Goal: Find specific page/section: Find specific page/section

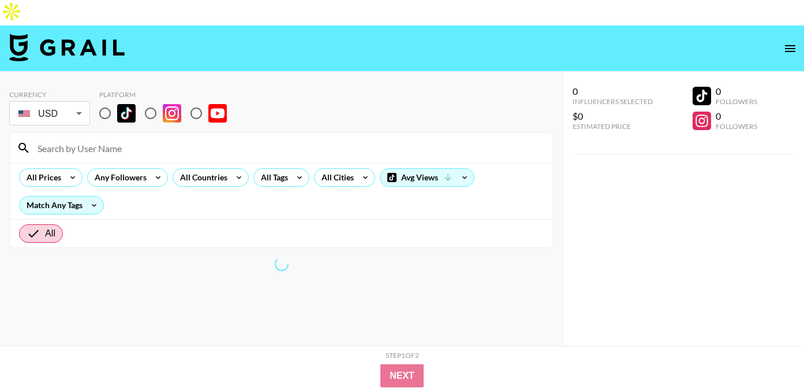
click at [196, 101] on input "radio" at bounding box center [196, 113] width 24 height 24
radio input "true"
click at [281, 169] on div "All Tags" at bounding box center [272, 177] width 36 height 17
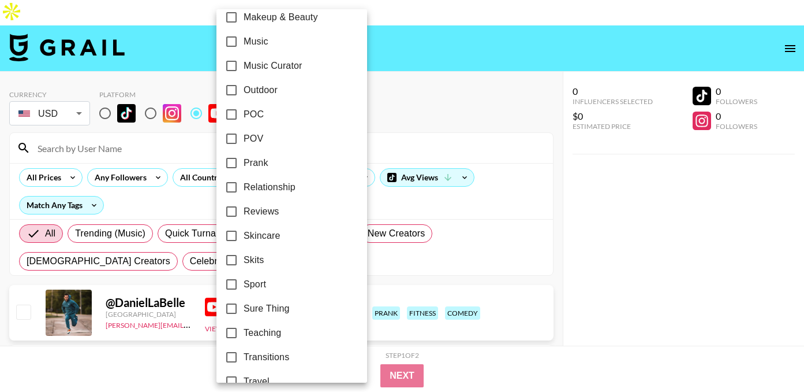
scroll to position [670, 0]
click at [244, 133] on span "POV" at bounding box center [254, 137] width 20 height 14
click at [244, 133] on input "POV" at bounding box center [231, 137] width 24 height 24
checkbox input "true"
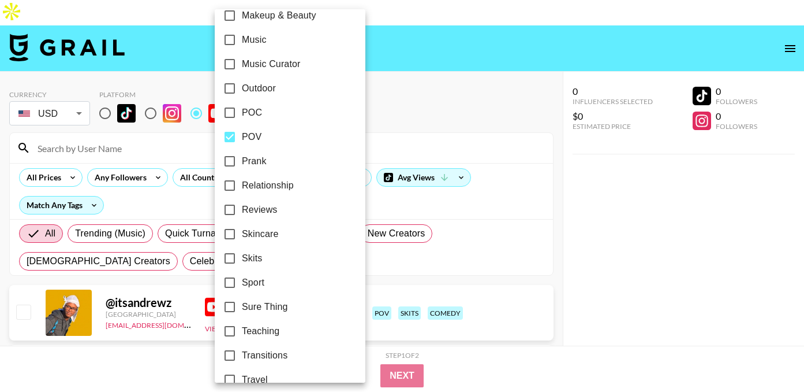
scroll to position [713, 0]
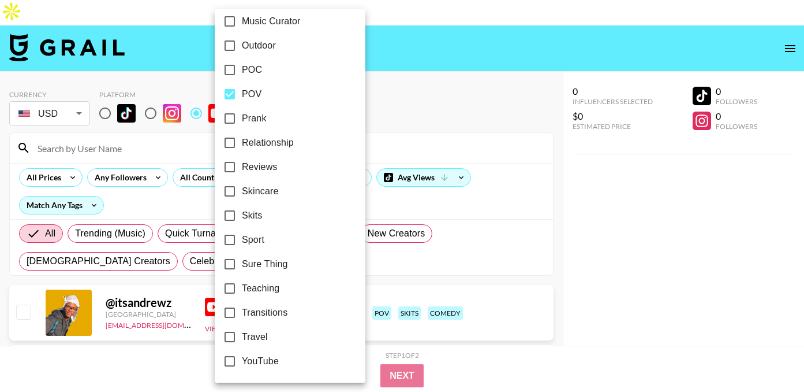
click at [461, 80] on div at bounding box center [402, 196] width 804 height 392
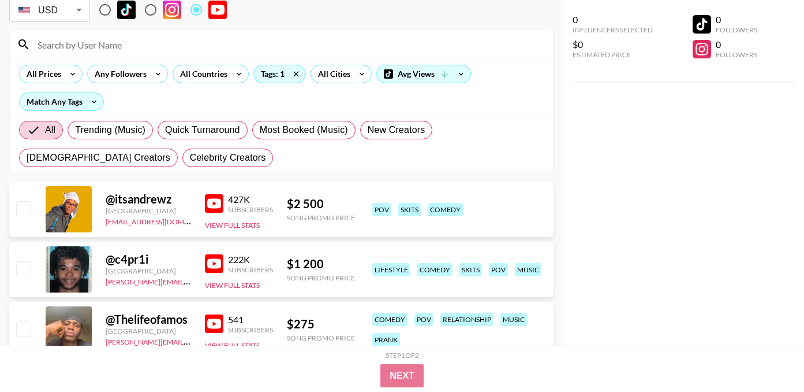
scroll to position [105, 0]
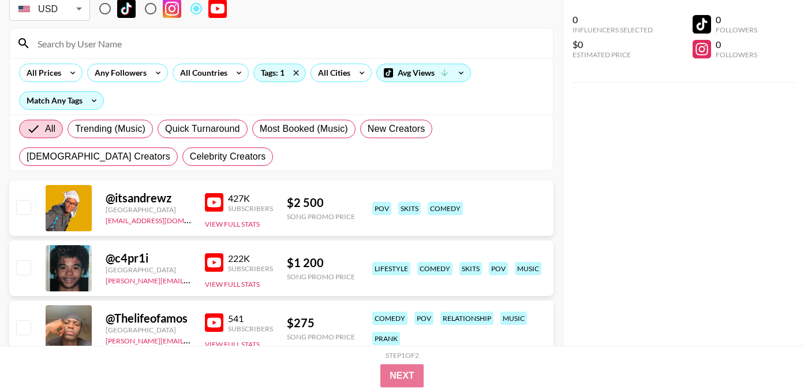
click at [219, 193] on img at bounding box center [214, 202] width 18 height 18
click at [211, 253] on img at bounding box center [214, 262] width 18 height 18
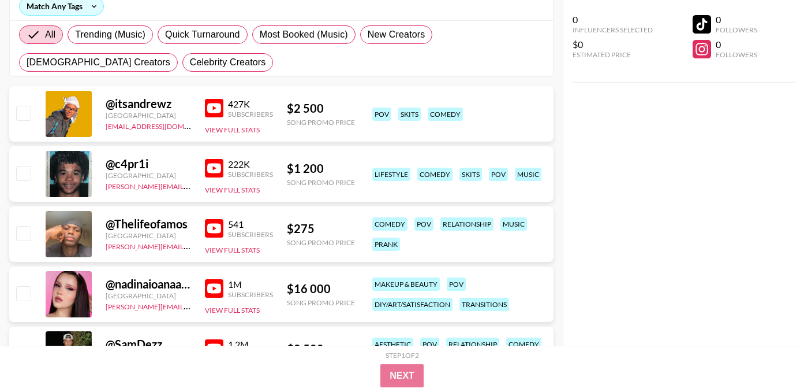
scroll to position [199, 0]
click at [215, 218] on img at bounding box center [214, 227] width 18 height 18
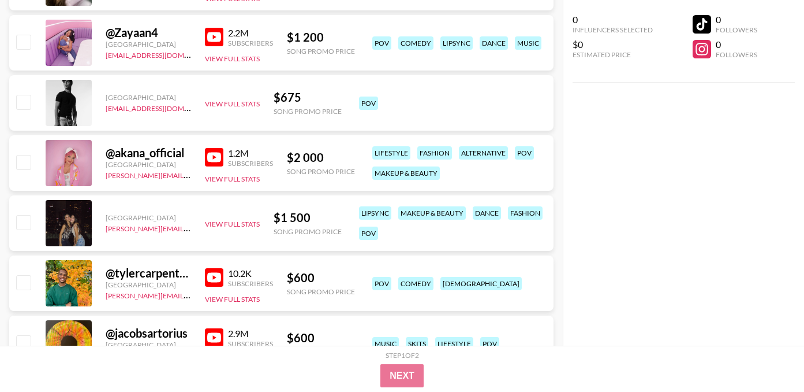
scroll to position [934, 0]
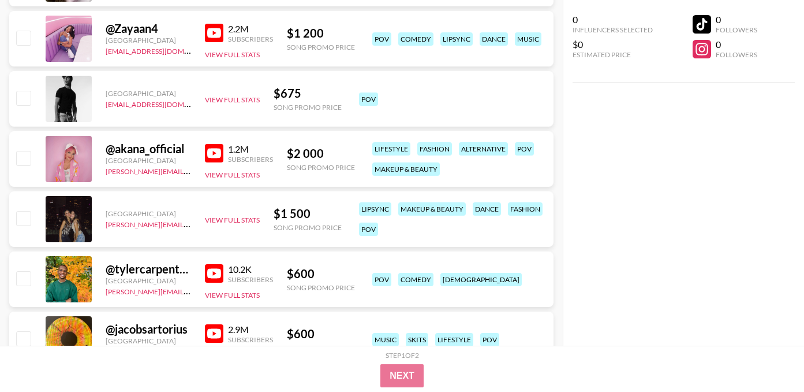
click at [211, 144] on img at bounding box center [214, 153] width 18 height 18
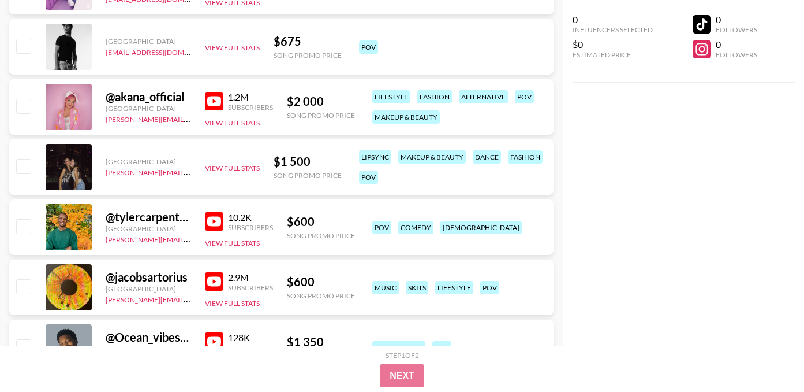
scroll to position [988, 0]
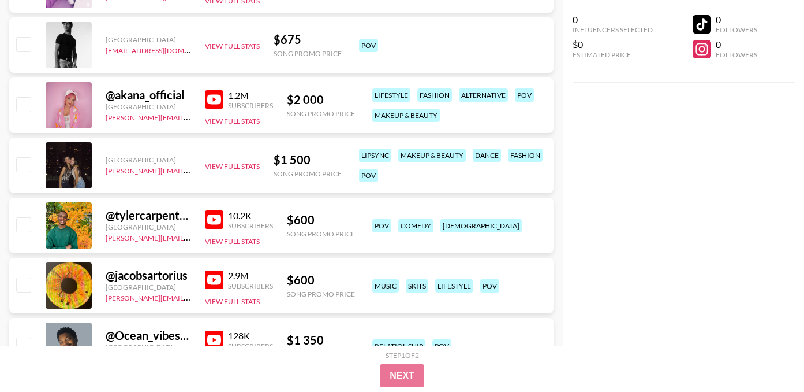
click at [206, 210] on img at bounding box center [214, 219] width 18 height 18
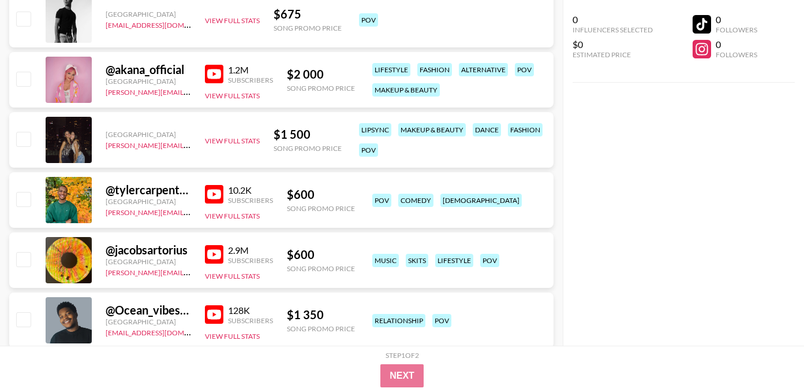
scroll to position [1021, 0]
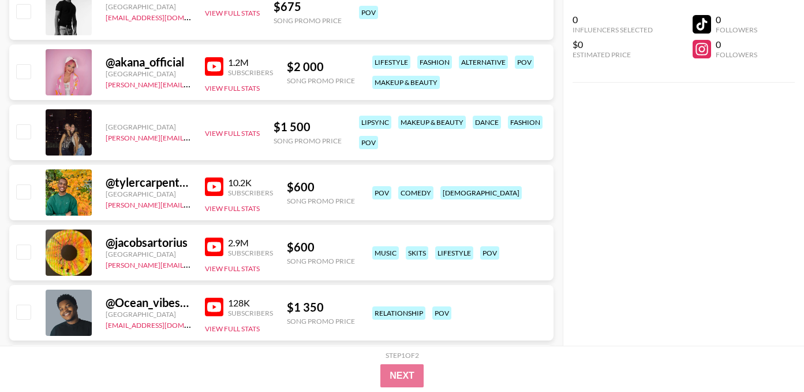
click at [213, 237] on img at bounding box center [214, 246] width 18 height 18
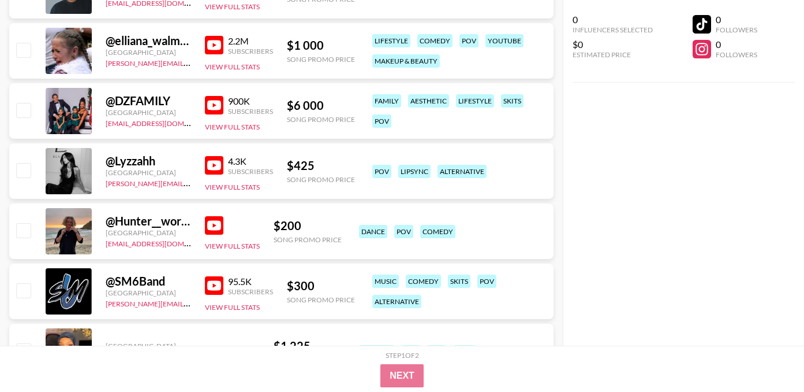
scroll to position [1383, 0]
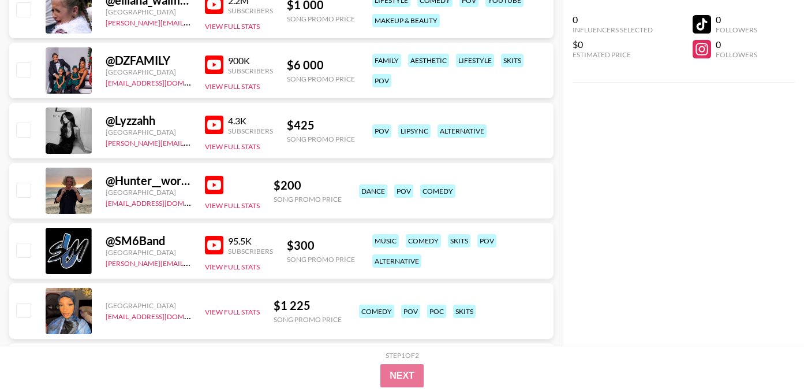
click at [214, 236] on img at bounding box center [214, 245] width 18 height 18
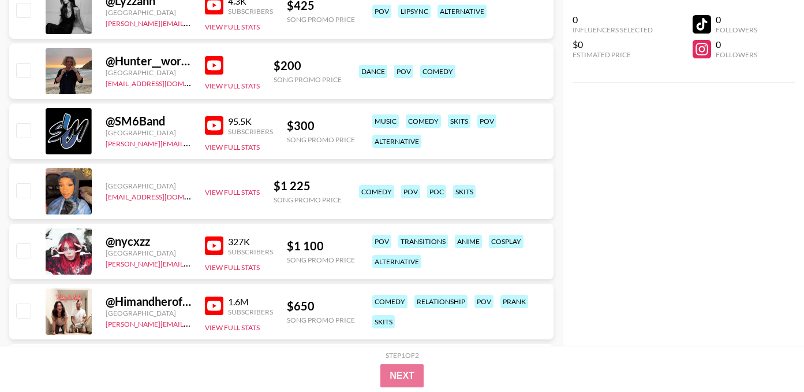
scroll to position [1508, 0]
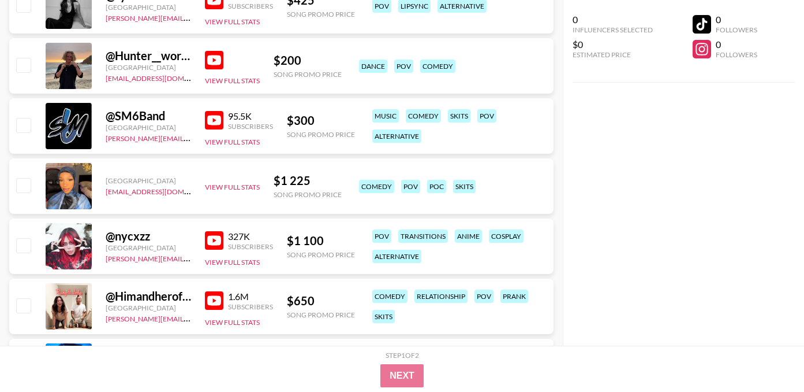
click at [209, 231] on img at bounding box center [214, 240] width 18 height 18
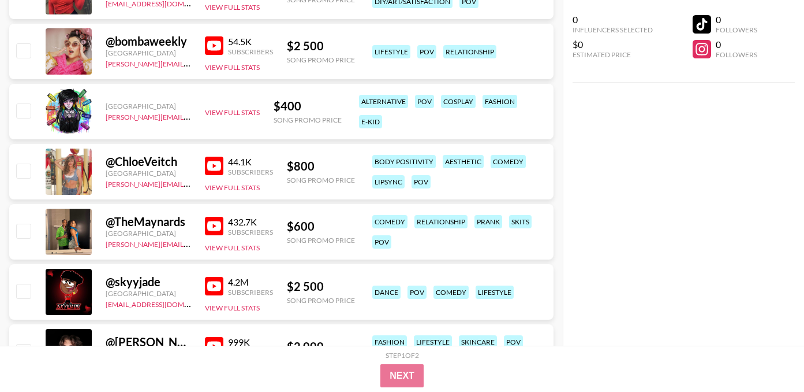
scroll to position [2243, 0]
click at [215, 276] on img at bounding box center [214, 285] width 18 height 18
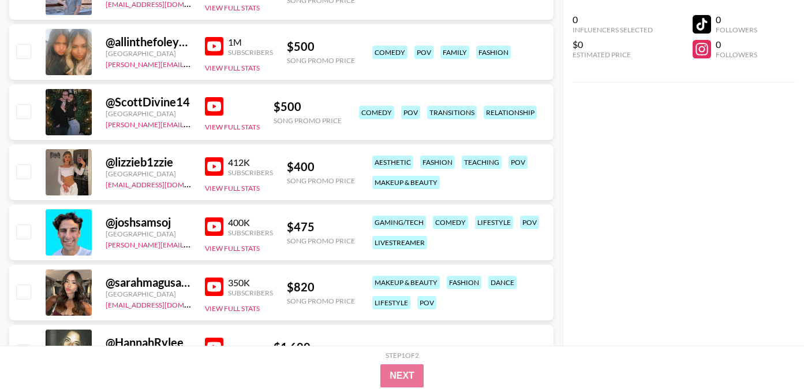
scroll to position [2724, 0]
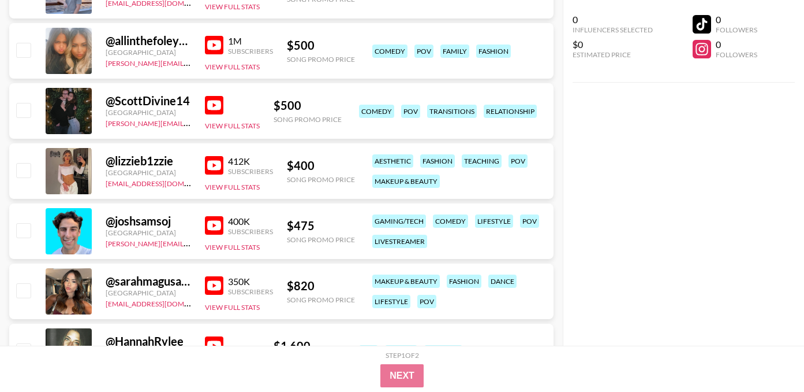
click at [218, 216] on img at bounding box center [214, 225] width 18 height 18
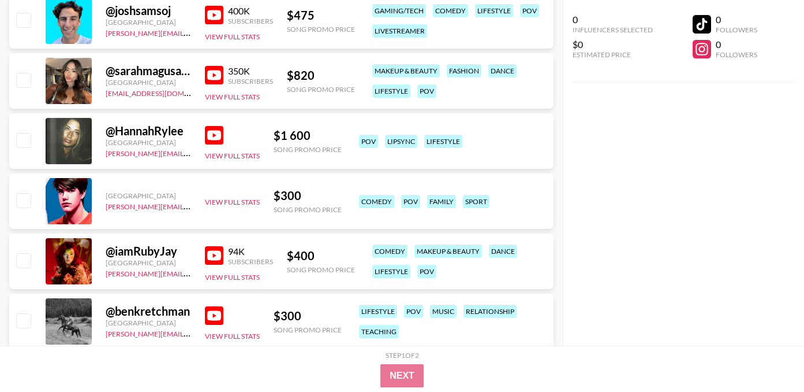
scroll to position [2950, 0]
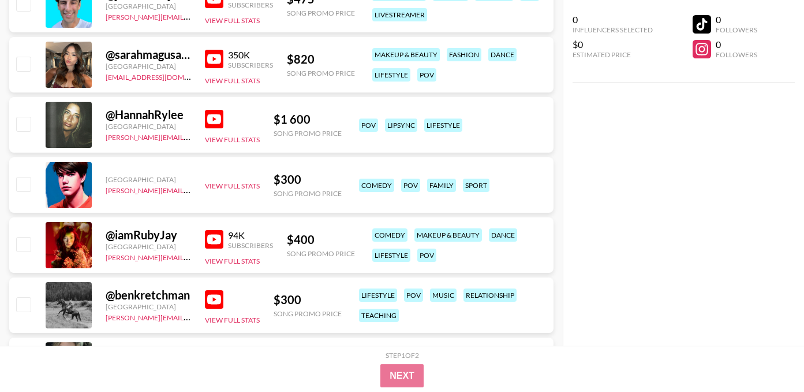
click at [214, 230] on img at bounding box center [214, 239] width 18 height 18
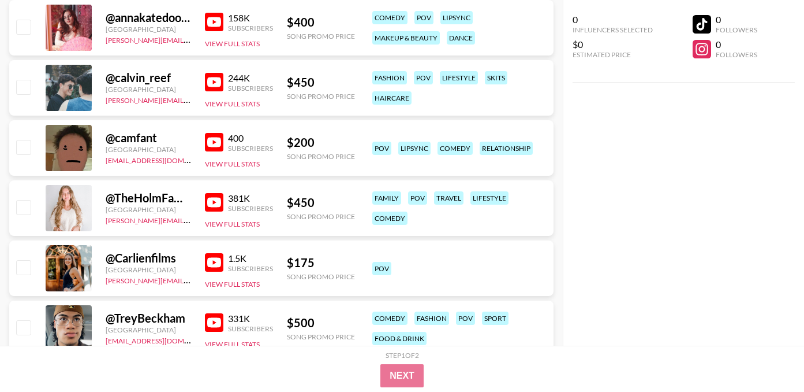
scroll to position [4189, 0]
click at [213, 132] on img at bounding box center [214, 141] width 18 height 18
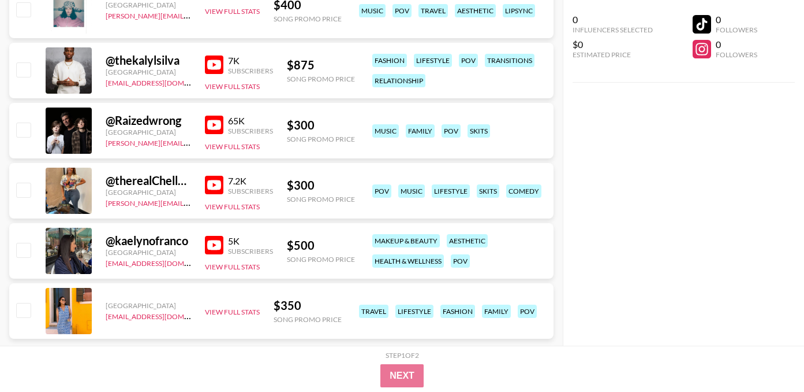
scroll to position [4685, 0]
